Goal: Task Accomplishment & Management: Use online tool/utility

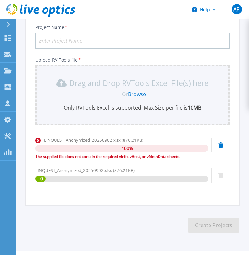
scroll to position [103, 0]
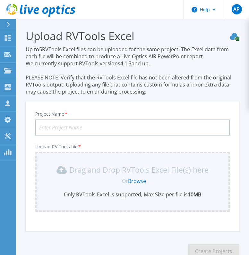
click at [76, 125] on input "Project Name *" at bounding box center [132, 128] width 194 height 16
type input "KBR"
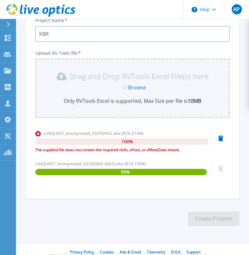
scroll to position [103, 0]
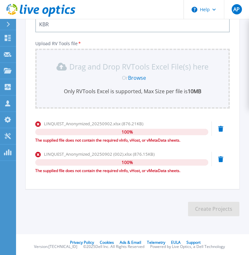
click at [154, 198] on section "Upload RVTools Excel Up to 5 RVTools Excel files can be uploaded for the same p…" at bounding box center [132, 73] width 233 height 315
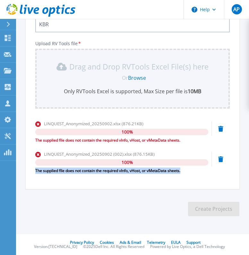
drag, startPoint x: 182, startPoint y: 173, endPoint x: 35, endPoint y: 169, distance: 147.4
click at [35, 169] on div "Project Name * KBR Upload RV Tools file * Drag and Drop RVTools Excel File(s) h…" at bounding box center [132, 96] width 213 height 186
copy div "The supplied file does not contain the required vInfo, vHost, or vMetaData shee…"
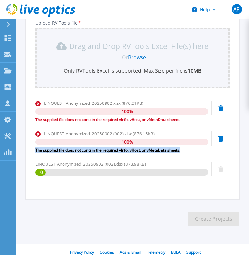
scroll to position [134, 0]
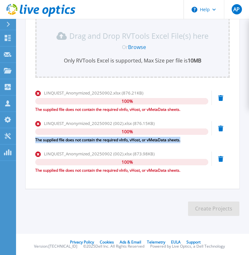
click at [155, 208] on section "Upload RVTools Excel Up to 5 RVTools Excel files can be uploaded for the same p…" at bounding box center [132, 57] width 233 height 345
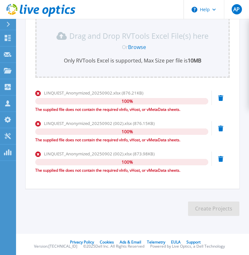
click at [113, 222] on section "Upload RVTools Excel Up to 5 RVTools Excel files can be uploaded for the same p…" at bounding box center [132, 57] width 233 height 345
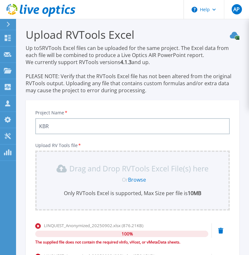
scroll to position [0, 0]
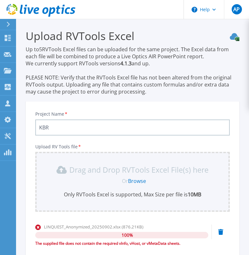
click at [26, 7] on icon at bounding box center [40, 10] width 69 height 13
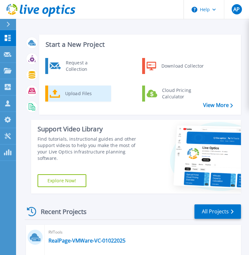
click at [77, 92] on div "Upload Files" at bounding box center [85, 93] width 47 height 13
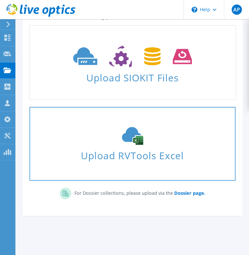
scroll to position [64, 0]
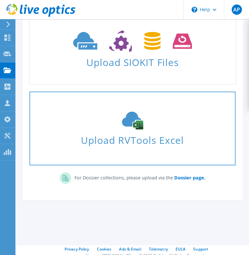
click at [124, 135] on span "Upload RVTools Excel" at bounding box center [132, 139] width 206 height 14
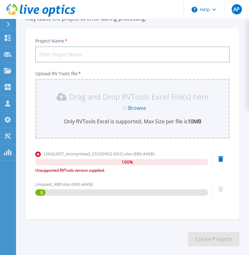
scroll to position [103, 0]
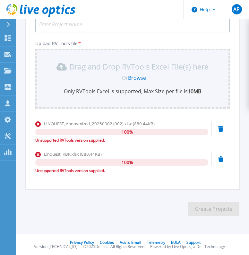
click at [223, 128] on div "LINQUEST_Anonymized_20250902 (002).xlsx (880.44KB) 100 % Unsupported RVTools ve…" at bounding box center [132, 133] width 194 height 27
click at [221, 129] on icon at bounding box center [220, 129] width 5 height 6
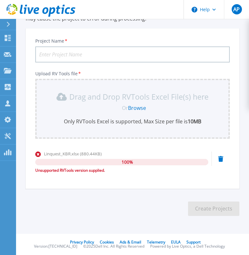
scroll to position [73, 0]
click at [221, 161] on icon at bounding box center [220, 159] width 5 height 6
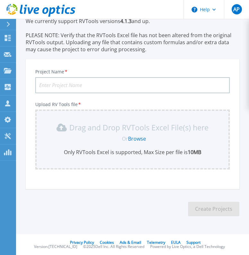
click at [124, 205] on section "Upload RVTools Excel Up to 5 RVTools Excel files can be uploaded for the same p…" at bounding box center [132, 104] width 233 height 254
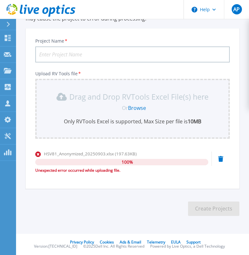
click at [68, 208] on section "Upload RVTools Excel Up to 5 RVTools Excel files can be uploaded for the same p…" at bounding box center [132, 88] width 233 height 284
click at [220, 161] on icon at bounding box center [220, 159] width 5 height 6
click at [226, 160] on div "HSV81_Anonymized_20250903.xlsx (197.63KB) 100 % Unexpected error occurred while…" at bounding box center [132, 164] width 194 height 27
click at [222, 159] on icon at bounding box center [220, 159] width 5 height 6
click at [224, 160] on div "HSV81_Anonymized_20250903.xlsx (197.63KB) 100 % Unexpected error occurred while…" at bounding box center [132, 164] width 194 height 27
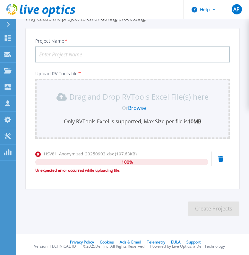
click at [219, 157] on icon at bounding box center [220, 159] width 5 height 6
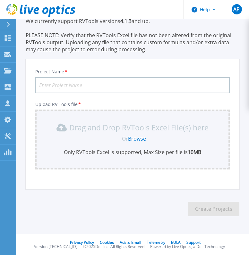
click at [128, 200] on section "Upload RVTools Excel Up to 5 RVTools Excel files can be uploaded for the same p…" at bounding box center [132, 104] width 233 height 254
click at [136, 138] on link "Browse" at bounding box center [137, 138] width 18 height 7
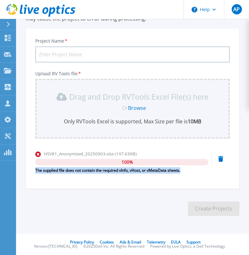
drag, startPoint x: 184, startPoint y: 172, endPoint x: 33, endPoint y: 170, distance: 151.2
click at [33, 170] on div "Project Name * Upload RV Tools file * Drag and Drop RVTools Excel File(s) here …" at bounding box center [132, 111] width 213 height 156
drag, startPoint x: 33, startPoint y: 170, endPoint x: 45, endPoint y: 172, distance: 12.9
copy div "The supplied file does not contain the required vInfo, vHost, or vMetaData shee…"
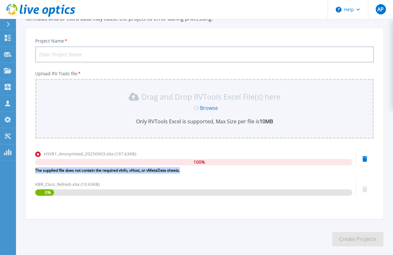
scroll to position [96, 0]
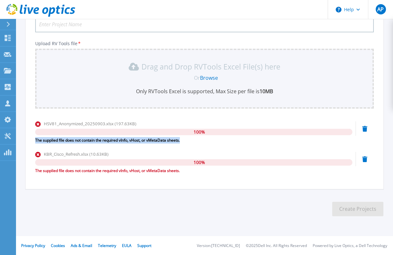
click at [188, 154] on div "KBR_Cisco_Refresh.xlsx (10.63KB)" at bounding box center [193, 154] width 317 height 6
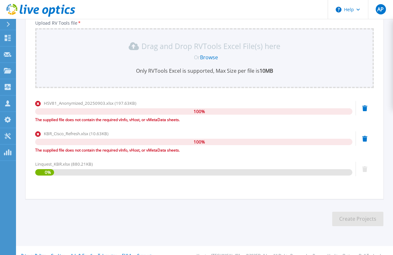
scroll to position [127, 0]
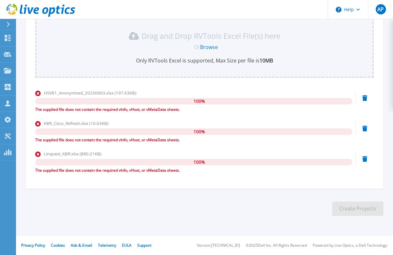
drag, startPoint x: 213, startPoint y: 189, endPoint x: 208, endPoint y: 190, distance: 4.6
click at [213, 189] on div "Project Name * Upload RV Tools file * Drag and Drop RVTools Excel File(s) here …" at bounding box center [205, 80] width 358 height 217
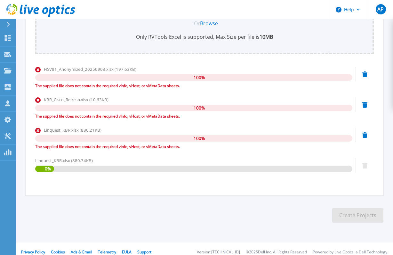
scroll to position [157, 0]
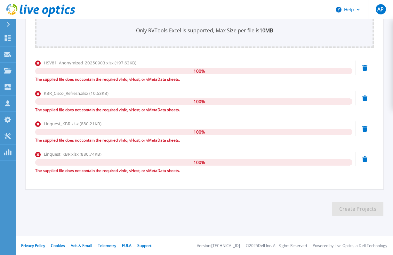
click at [253, 66] on icon at bounding box center [365, 68] width 5 height 6
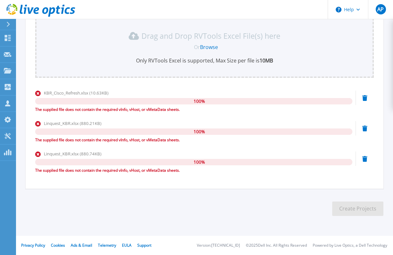
click at [253, 95] on icon at bounding box center [365, 98] width 5 height 6
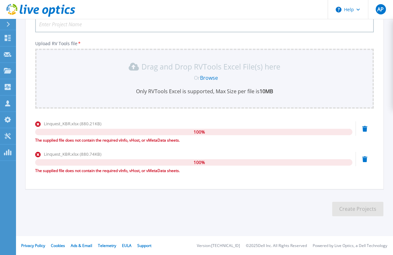
click at [253, 127] on icon at bounding box center [365, 129] width 5 height 6
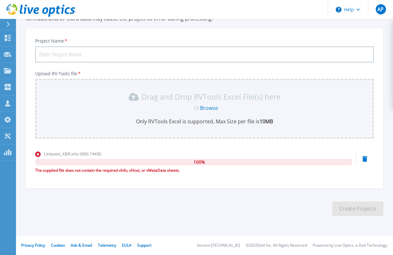
scroll to position [66, 0]
click at [253, 155] on div "Linquest_KBR.xlsx (880.74KB) 100 % The supplied file does not contain the requi…" at bounding box center [204, 164] width 339 height 27
click at [253, 160] on icon at bounding box center [365, 159] width 5 height 6
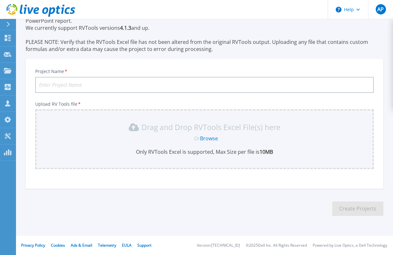
scroll to position [35, 0]
click at [158, 70] on div "Project Name *" at bounding box center [204, 81] width 339 height 24
click at [253, 67] on div "Project Name * Upload RV Tools file * Drag and Drop RVTools Excel File(s) here …" at bounding box center [205, 126] width 358 height 126
click at [138, 222] on section "Upload RVTools Excel Up to 5 RVTools Excel files can be uploaded for the same p…" at bounding box center [204, 107] width 377 height 247
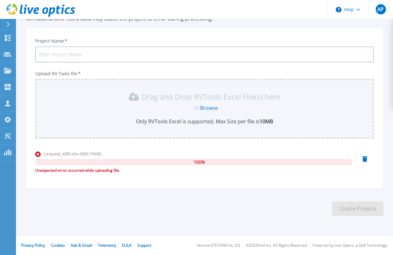
click at [253, 161] on div "Linquest_KBR.xlsx (880.76KB) 100 % Unexpected error occurred while uploading fi…" at bounding box center [204, 164] width 339 height 27
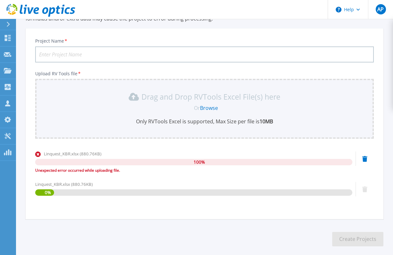
scroll to position [96, 0]
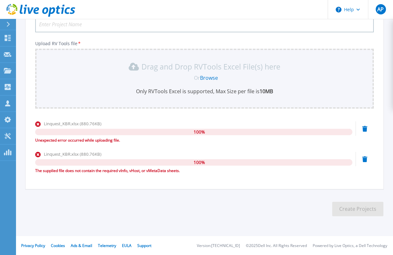
click at [253, 225] on section "Upload RVTools Excel Up to 5 RVTools Excel files can be uploaded for the same p…" at bounding box center [204, 77] width 377 height 308
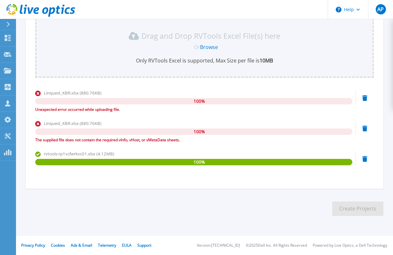
click at [253, 161] on icon at bounding box center [365, 159] width 5 height 6
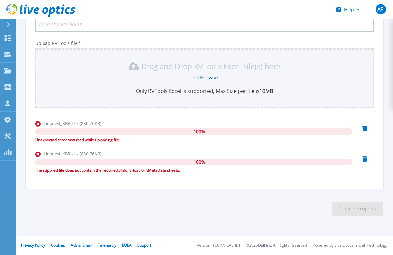
scroll to position [96, 0]
click at [251, 197] on section "Upload RVTools Excel Up to 5 RVTools Excel files can be uploaded for the same p…" at bounding box center [204, 77] width 377 height 308
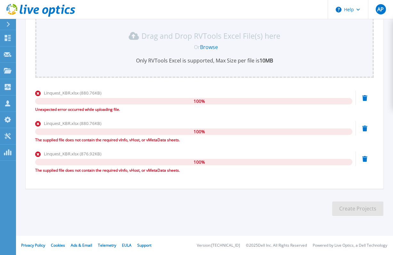
click at [253, 100] on icon at bounding box center [365, 98] width 5 height 6
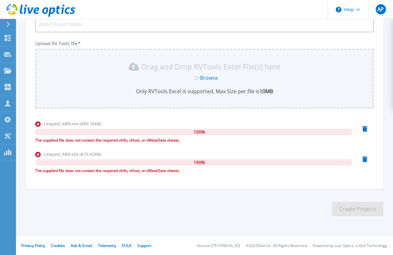
click at [253, 130] on icon at bounding box center [365, 129] width 5 height 6
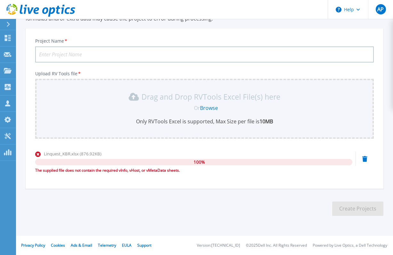
click at [253, 160] on icon at bounding box center [365, 159] width 5 height 6
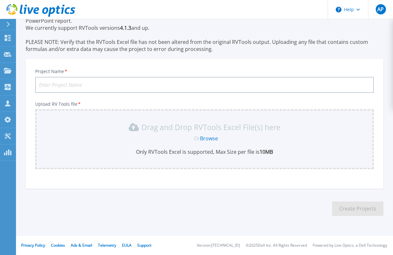
scroll to position [35, 0]
